Goal: Task Accomplishment & Management: Use online tool/utility

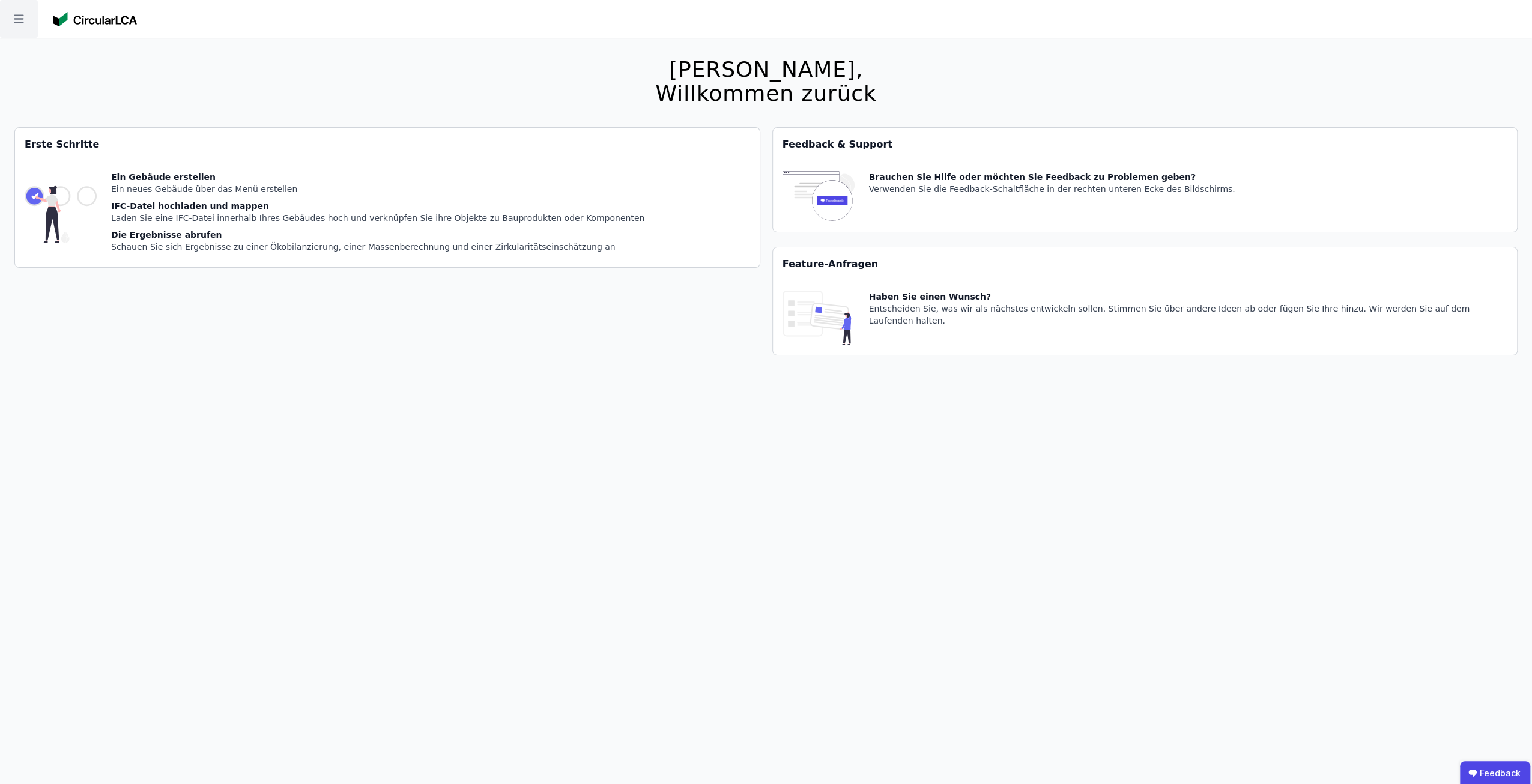
click at [22, 12] on icon at bounding box center [19, 19] width 38 height 38
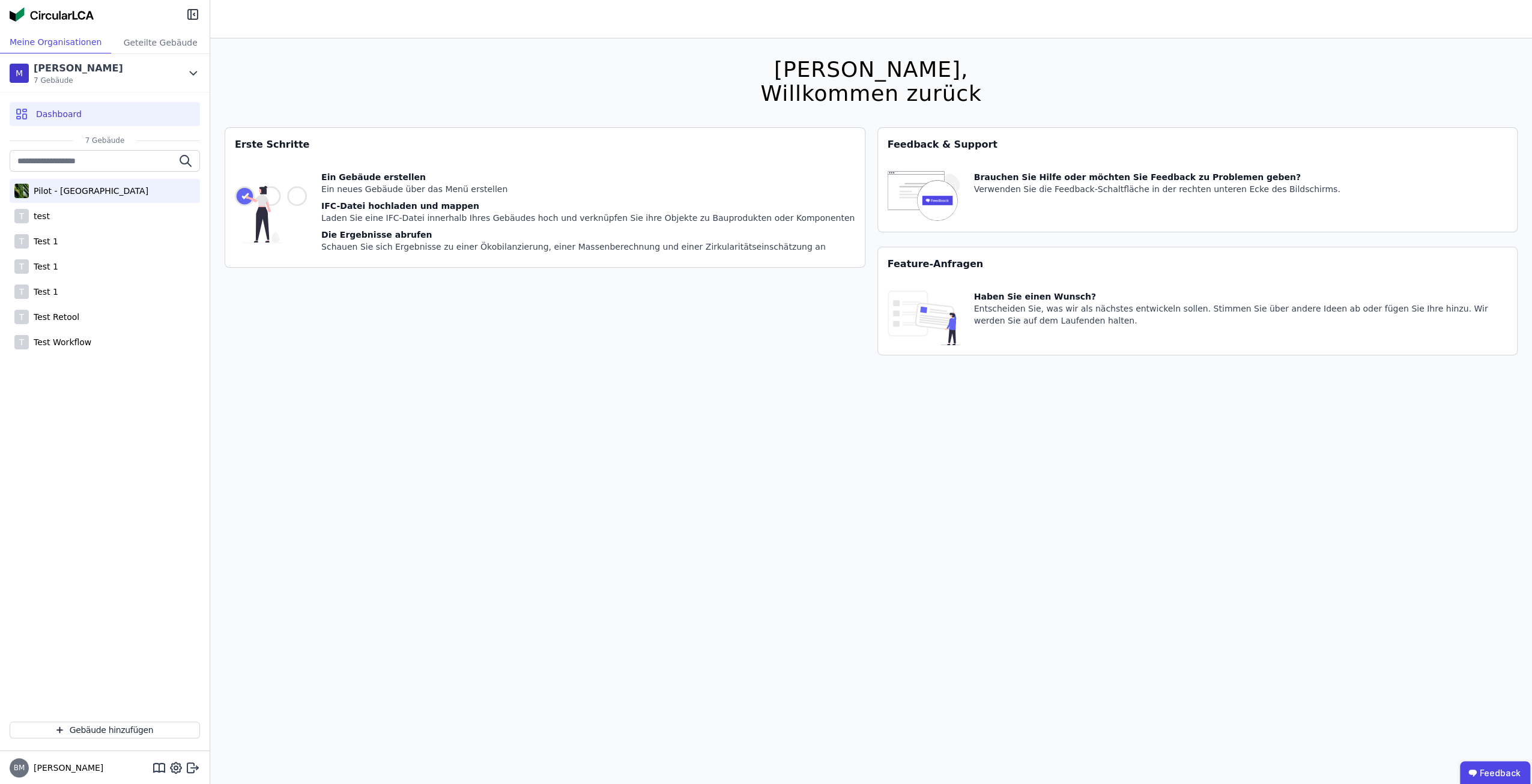
click at [78, 191] on div "Pilot - [GEOGRAPHIC_DATA]" at bounding box center [88, 191] width 120 height 12
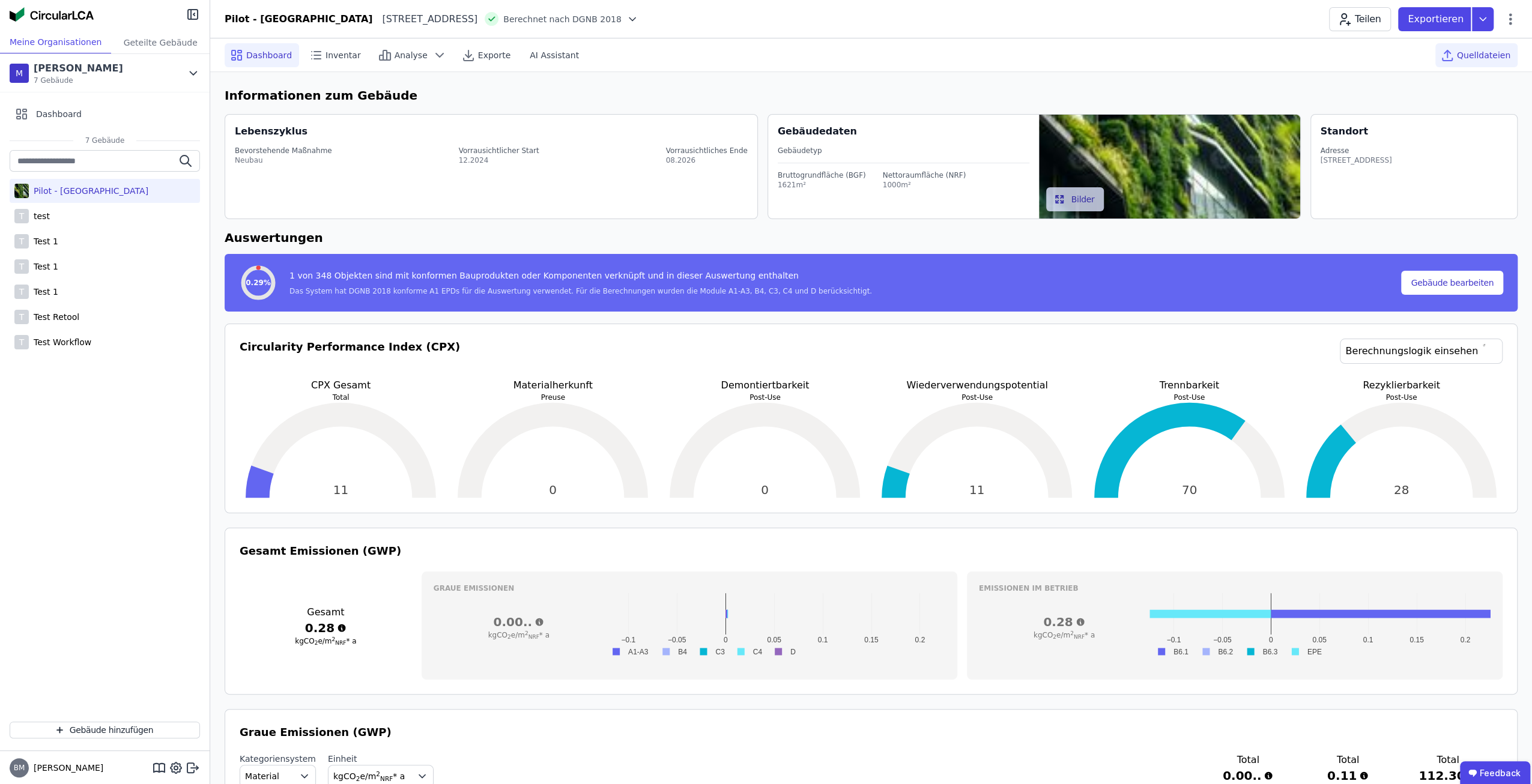
click at [1481, 58] on span "Quelldateien" at bounding box center [1483, 55] width 54 height 12
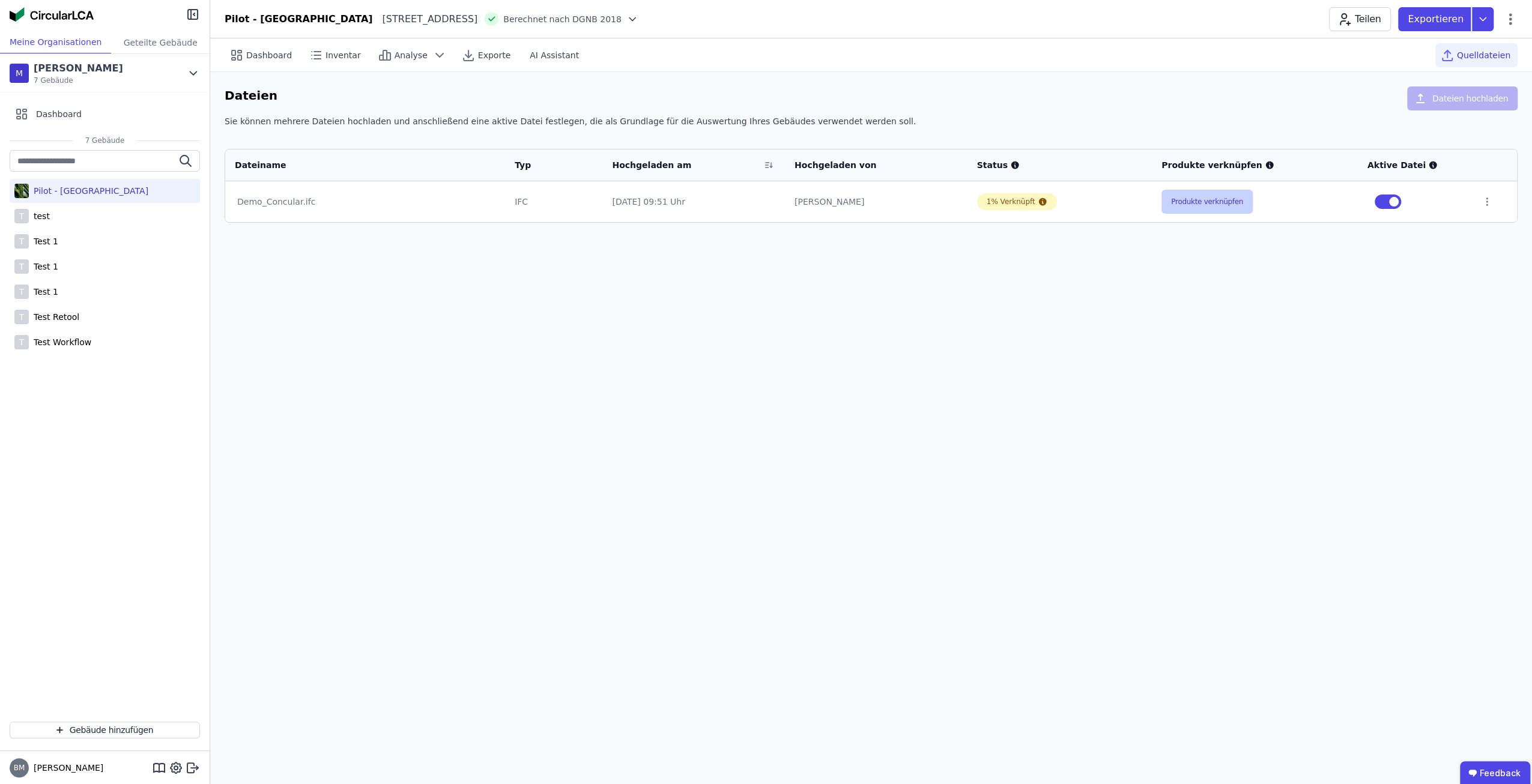
click at [1236, 208] on button "Produkte verknüpfen" at bounding box center [1207, 201] width 91 height 24
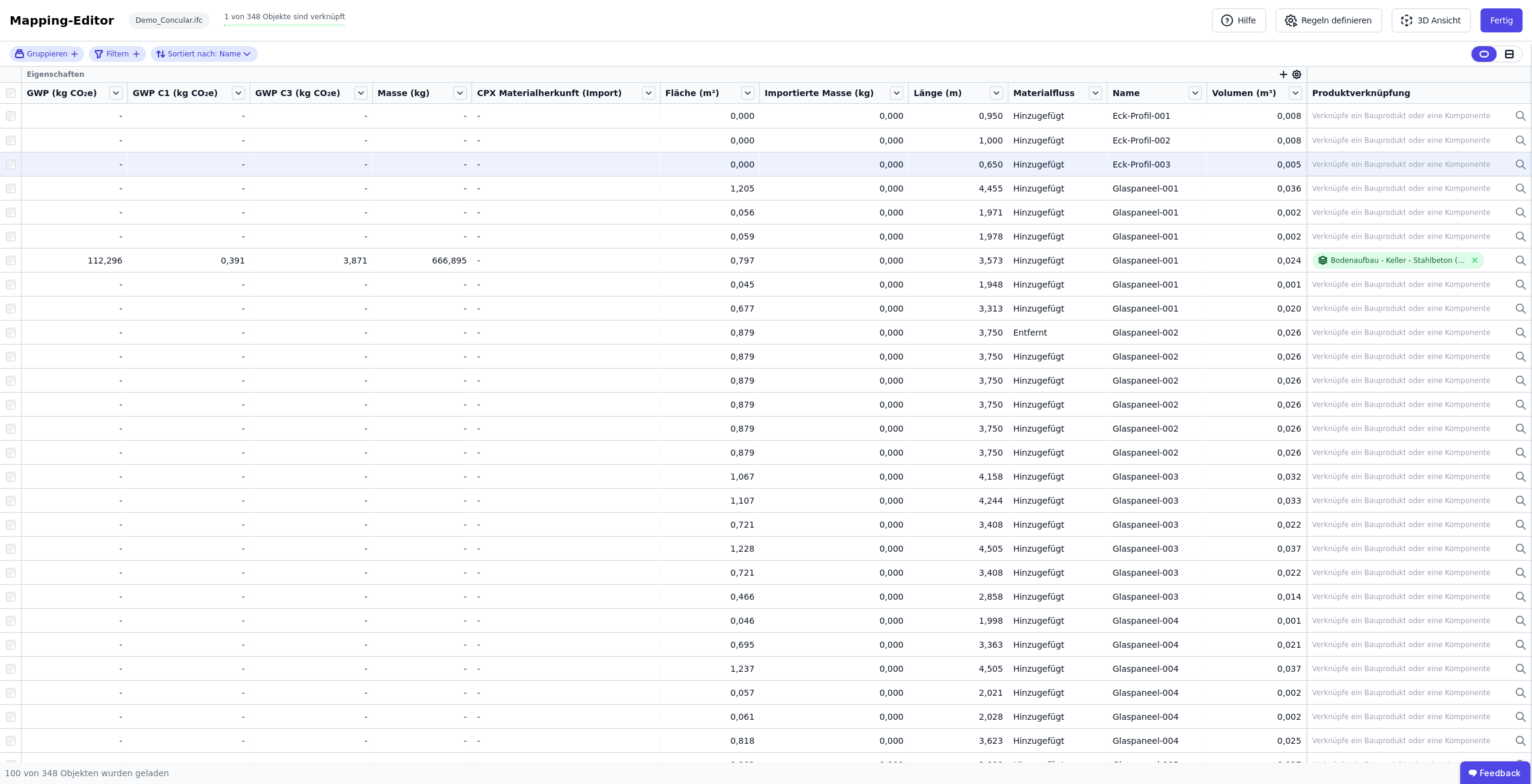
click at [1338, 170] on div "Verknüpfe ein Bauprodukt oder eine Komponente" at bounding box center [1420, 164] width 215 height 14
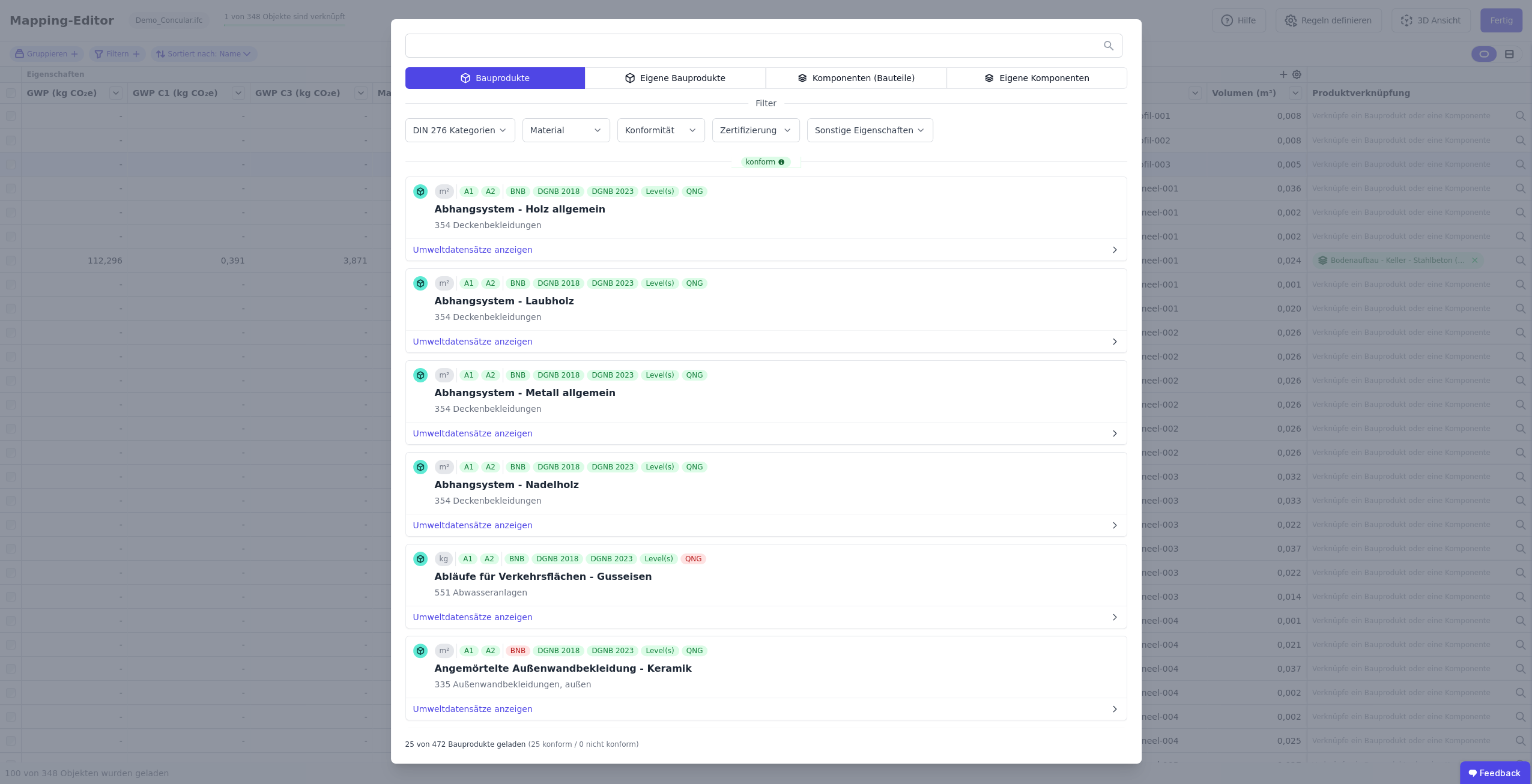
click at [875, 85] on div "Komponenten (Bauteile)" at bounding box center [856, 78] width 180 height 22
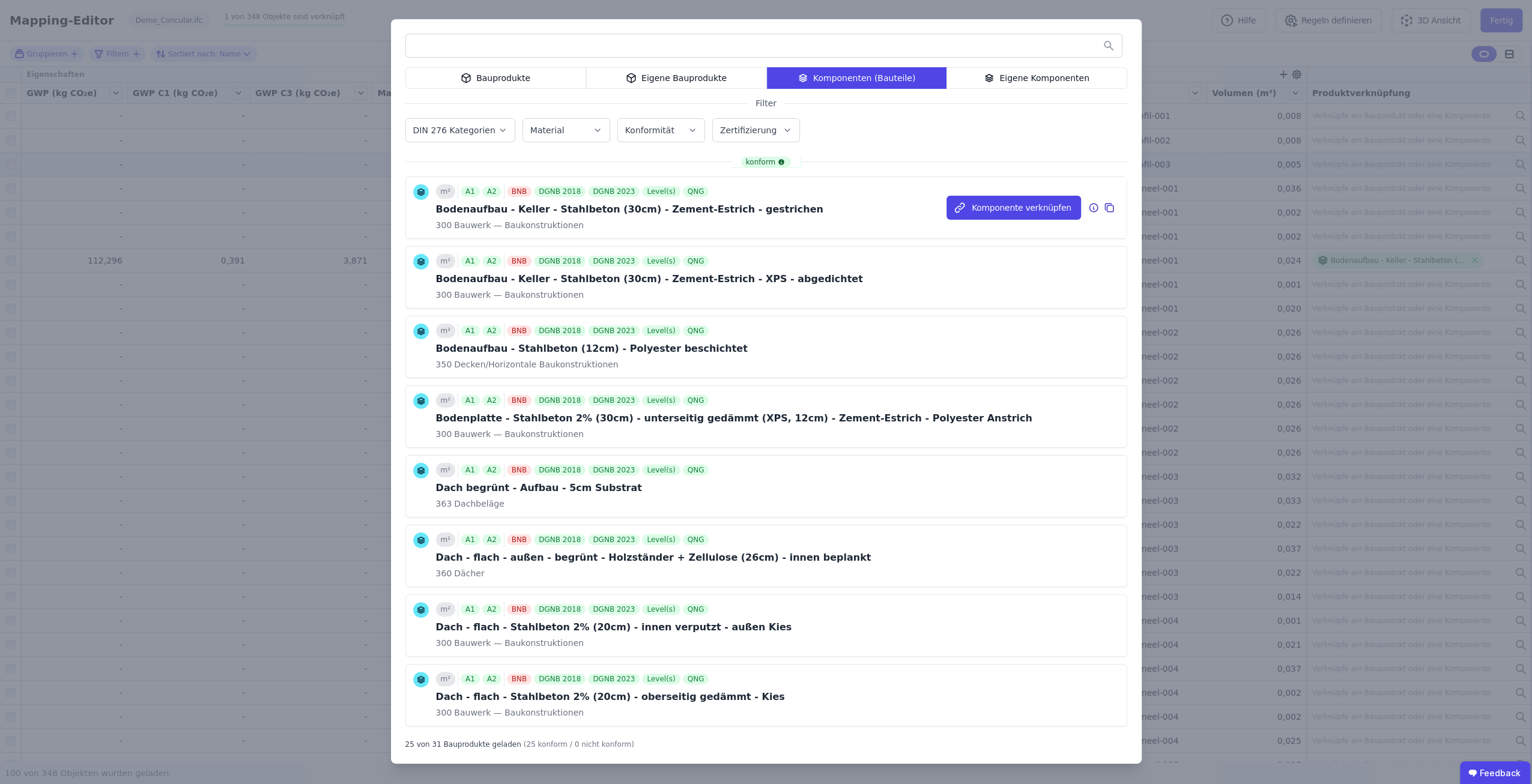
click at [1096, 206] on icon at bounding box center [1094, 208] width 11 height 14
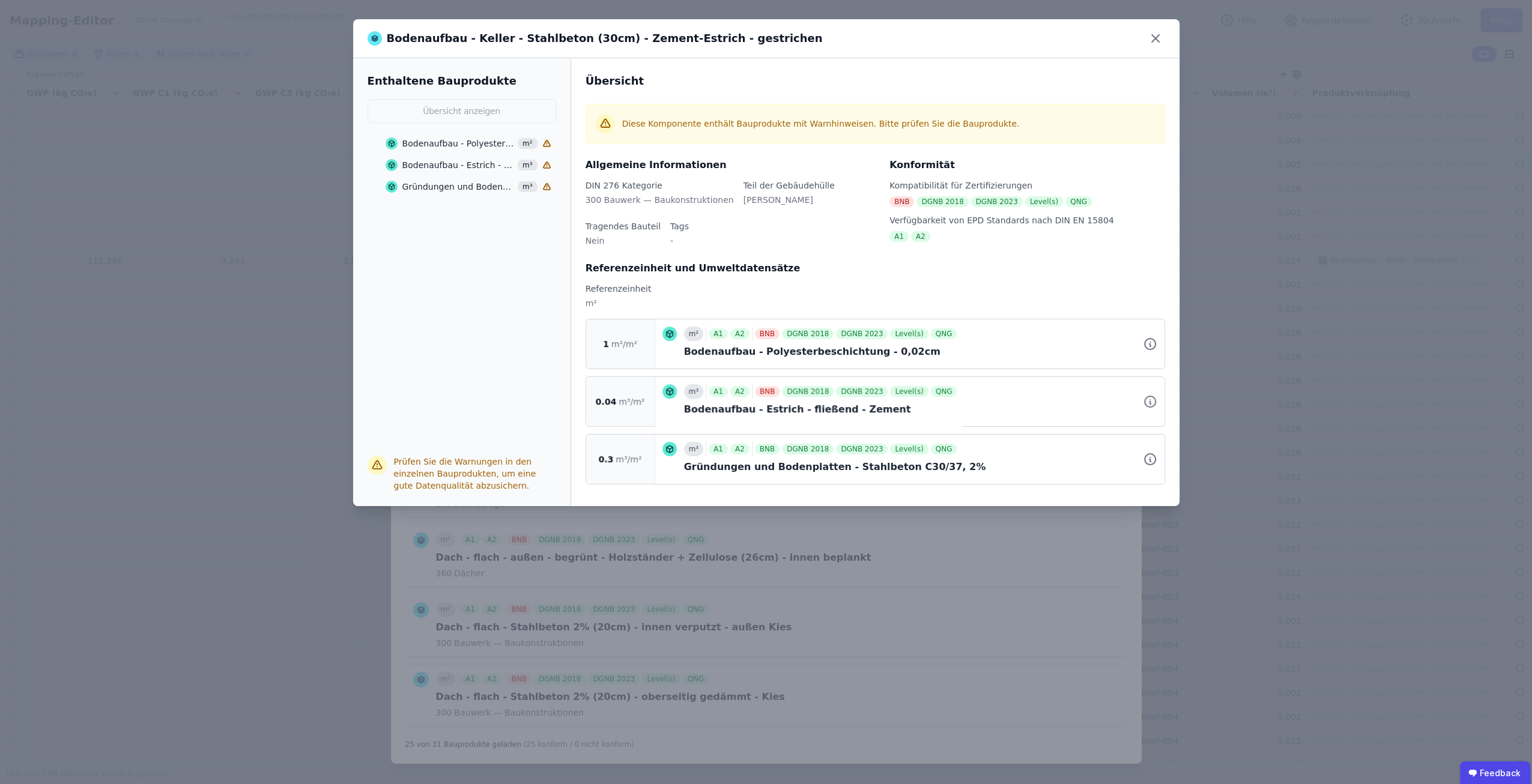
click at [612, 349] on span "m²/m²" at bounding box center [625, 344] width 26 height 12
drag, startPoint x: 665, startPoint y: 399, endPoint x: 696, endPoint y: 467, distance: 74.7
click at [696, 370] on div "1 m²/m² m² A1 A2 BNB DGNB 2018 DGNB 2023 Level(s) QNG Bodenaufbau - Polyesterbe…" at bounding box center [875, 344] width 580 height 51
click at [482, 220] on div "Enthaltene Bauprodukte Übersicht anzeigen Bodenaufbau - Polyesterbeschichtung -…" at bounding box center [462, 282] width 218 height 448
click at [446, 150] on div "Bodenaufbau - Polyesterbeschichtung - 0,02cm m²" at bounding box center [468, 143] width 166 height 22
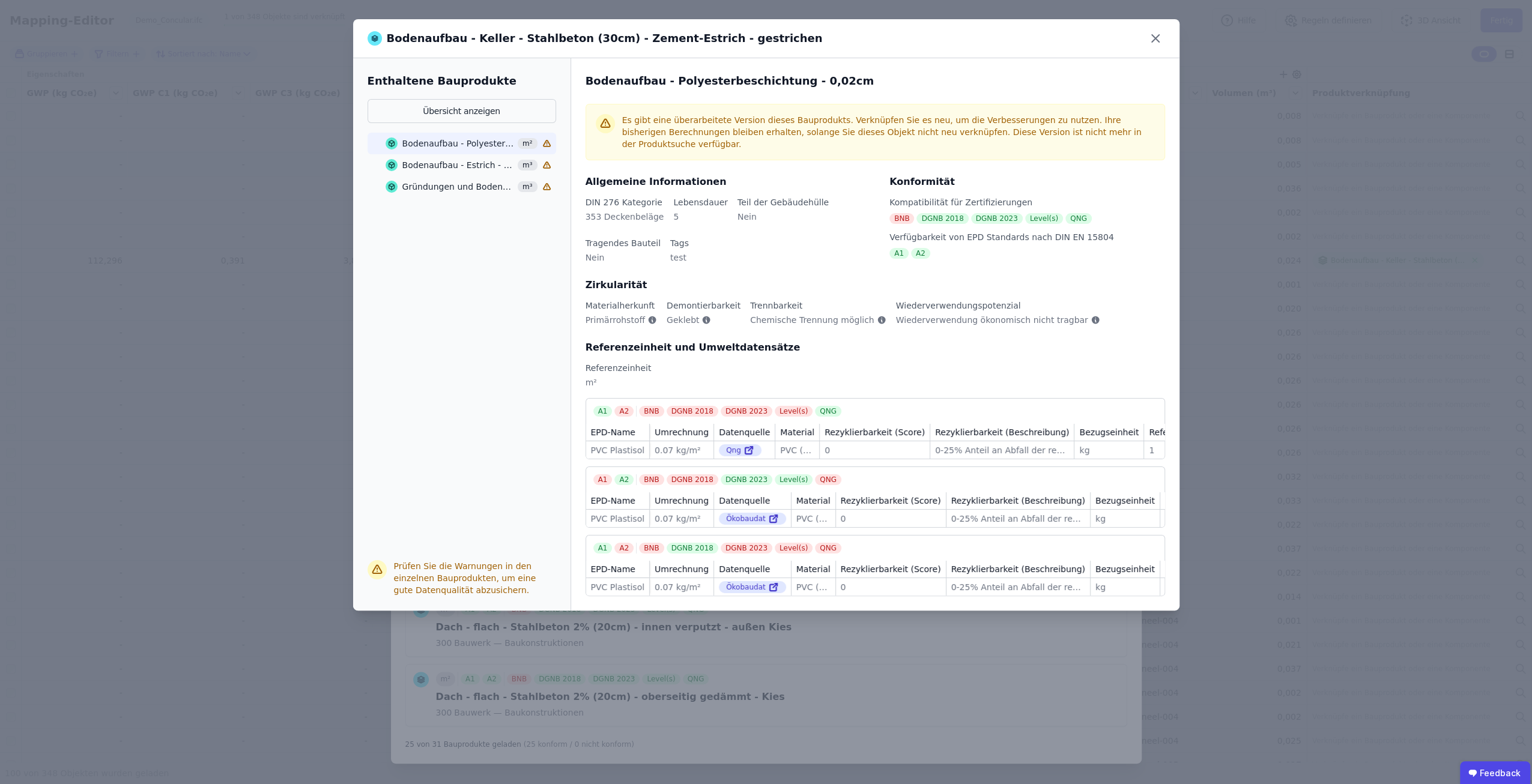
click at [457, 183] on div "Gründungen und Bodenplatten - Stahlbeton C30/37, 2%" at bounding box center [458, 186] width 112 height 12
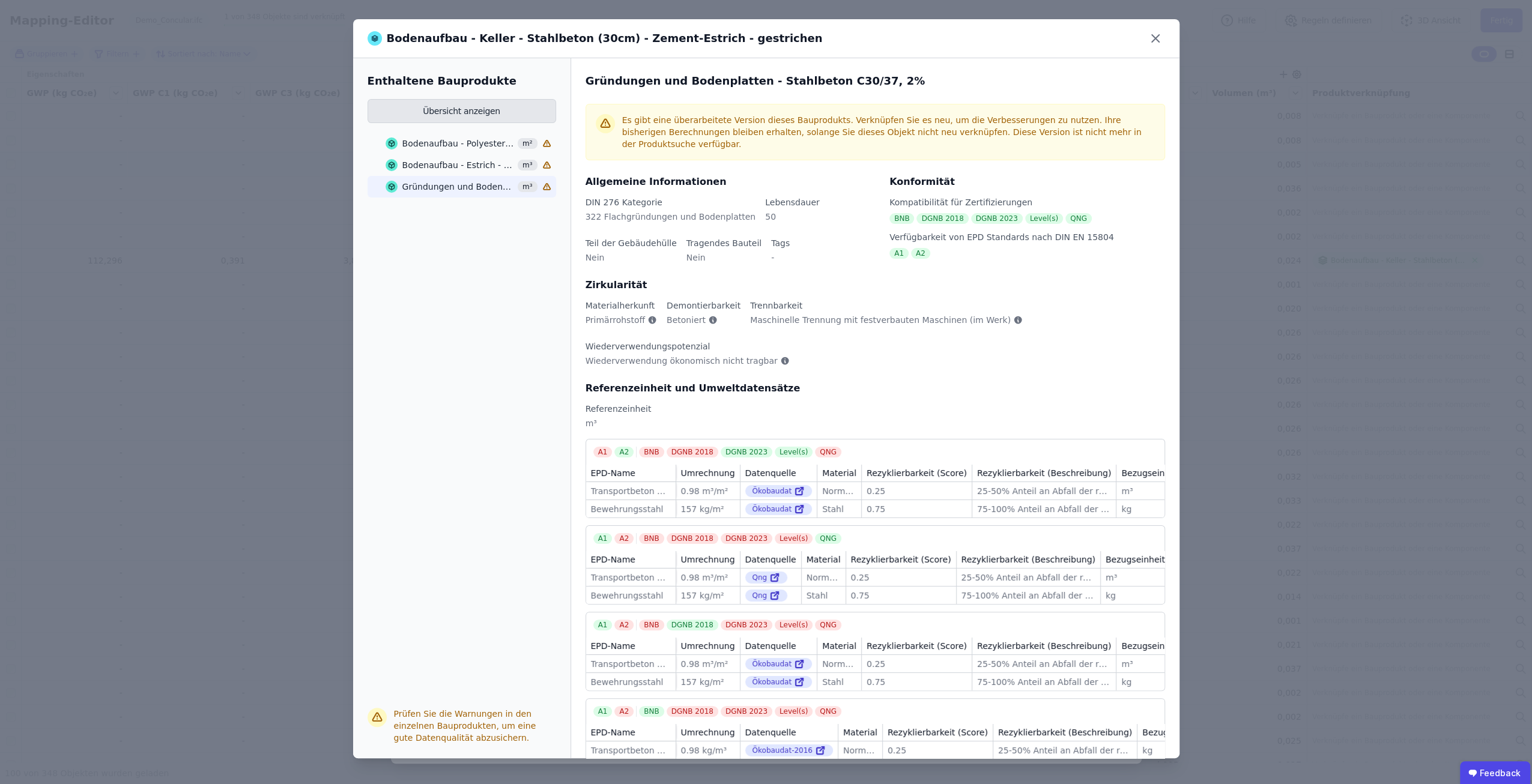
click at [449, 118] on button "Übersicht anzeigen" at bounding box center [462, 111] width 188 height 24
